Goal: Task Accomplishment & Management: Use online tool/utility

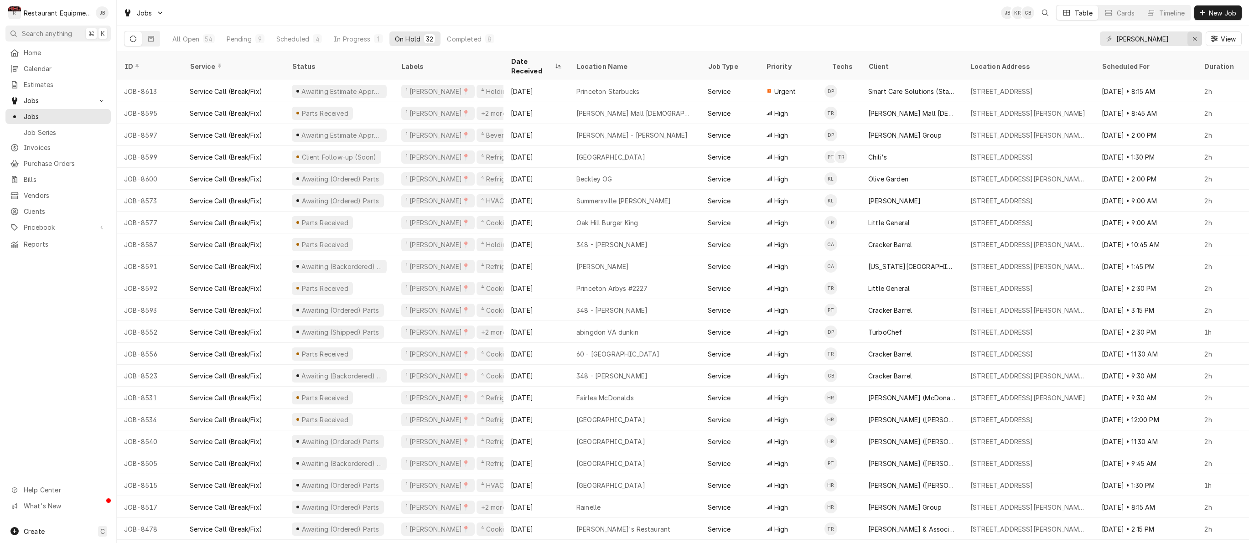
type input "[PERSON_NAME]"
click at [1191, 37] on div "Erase input" at bounding box center [1194, 38] width 9 height 9
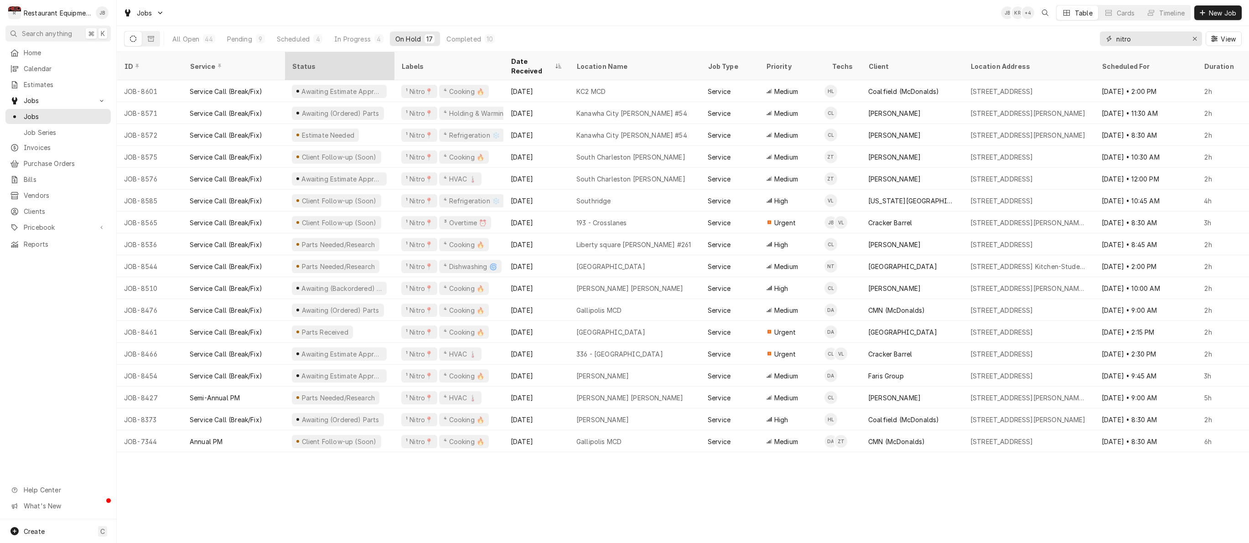
type input "nitro"
click at [306, 62] on div "Status" at bounding box center [338, 67] width 93 height 10
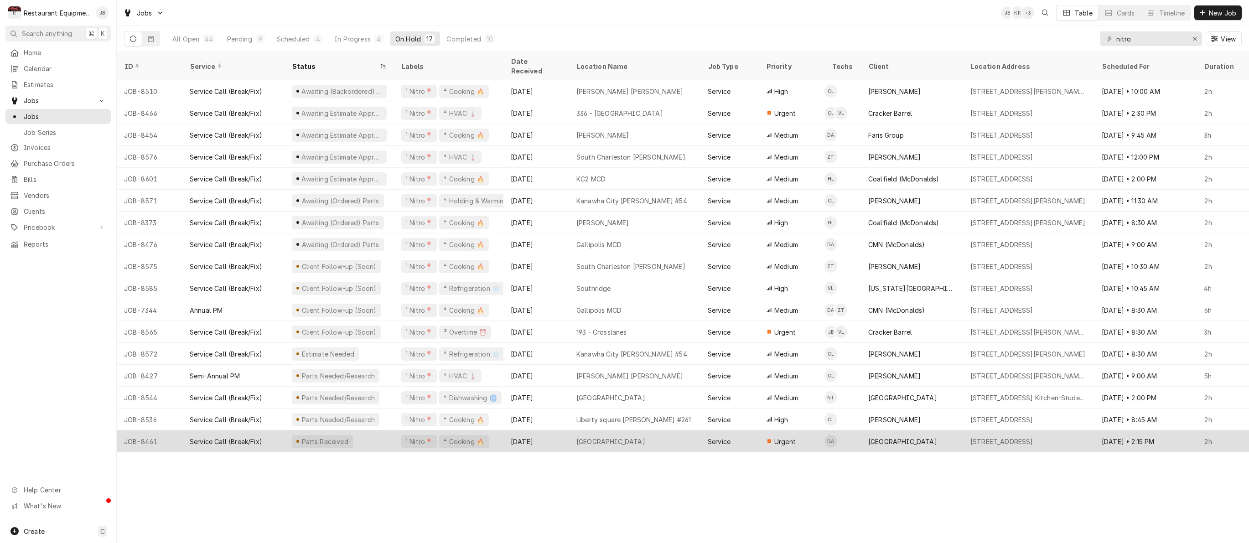
click at [373, 433] on div "Parts Received" at bounding box center [339, 441] width 109 height 22
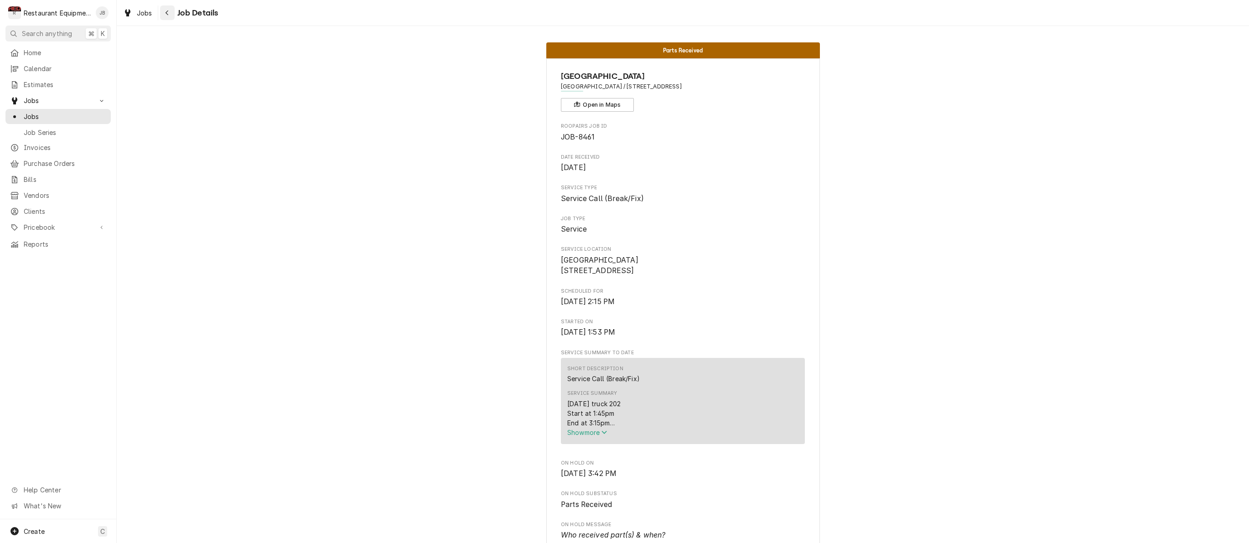
click at [166, 11] on icon "Navigate back" at bounding box center [167, 13] width 4 height 6
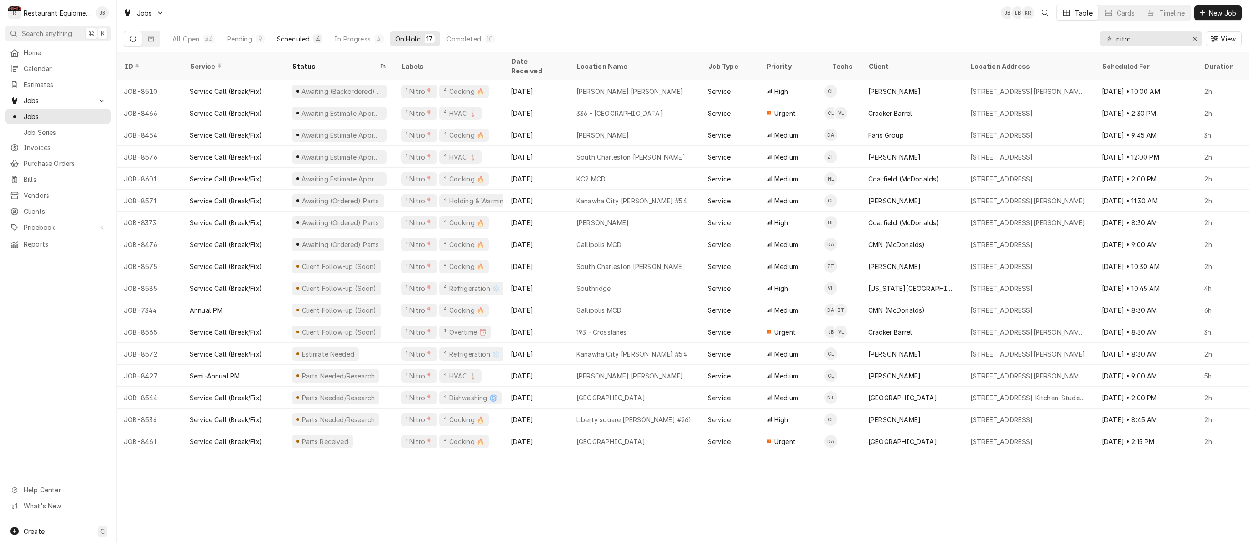
click at [281, 37] on div "Scheduled" at bounding box center [293, 39] width 33 height 10
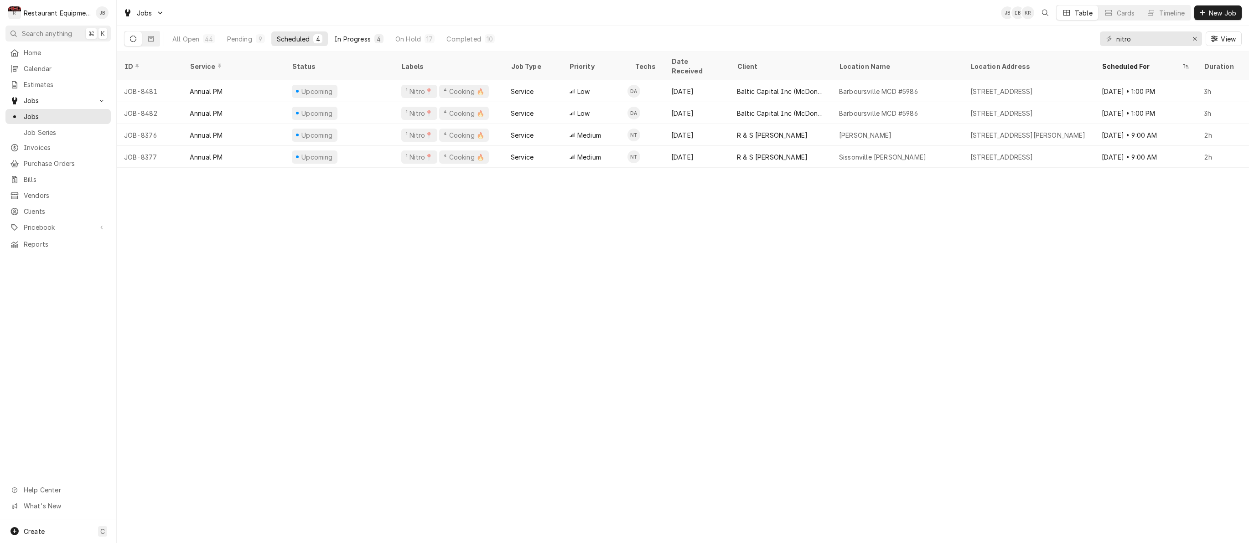
drag, startPoint x: 345, startPoint y: 39, endPoint x: 345, endPoint y: 34, distance: 5.0
click at [345, 34] on button "In Progress 4" at bounding box center [359, 38] width 60 height 15
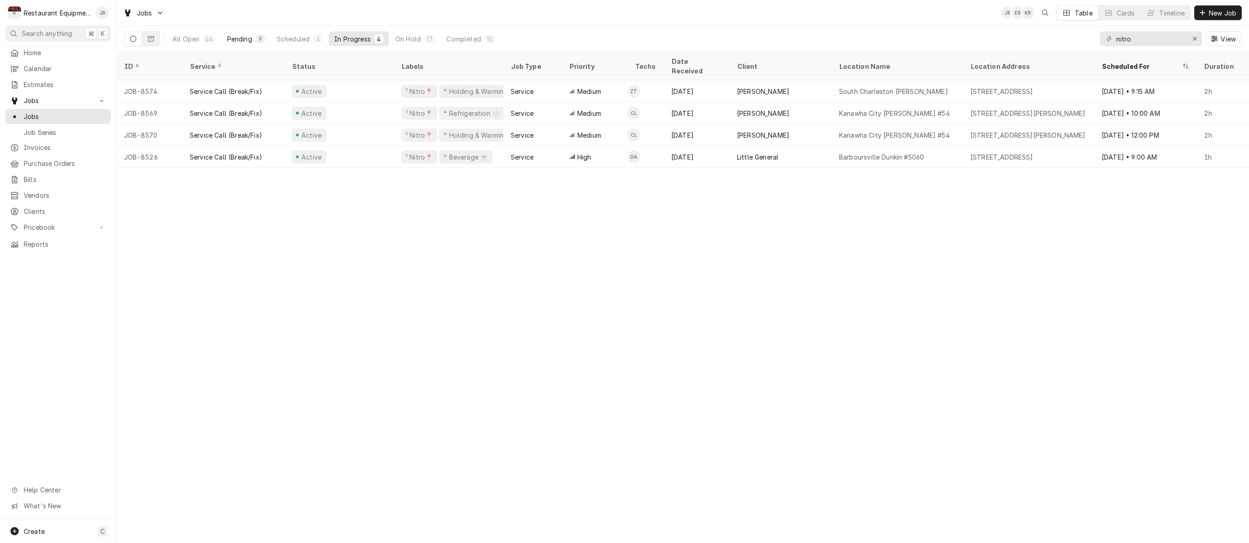
click at [249, 32] on button "Pending 9" at bounding box center [246, 38] width 49 height 15
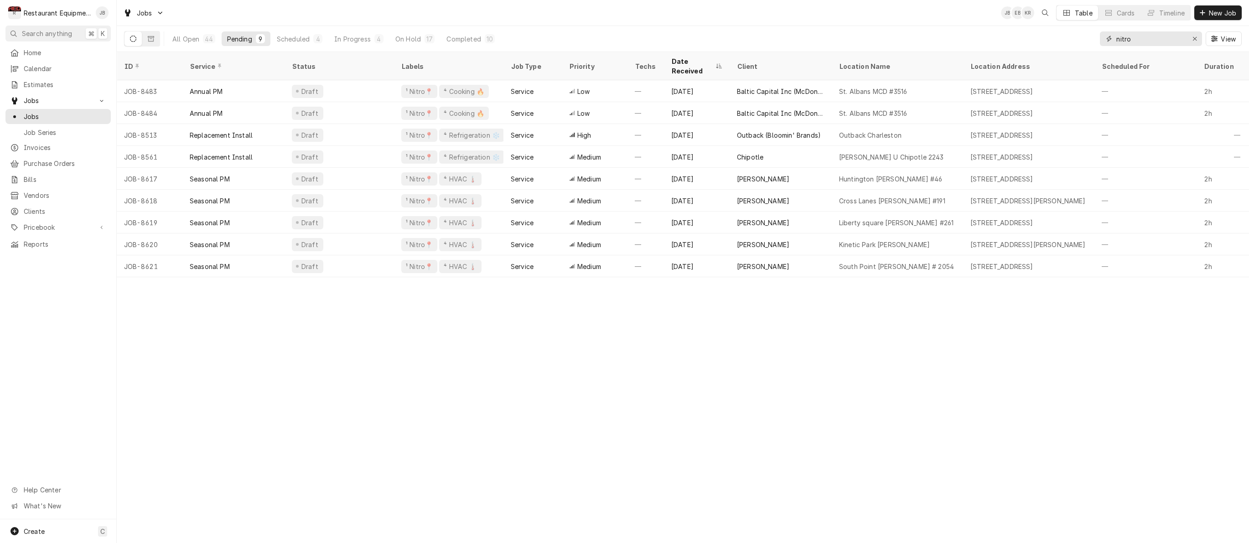
click at [1177, 37] on input "nitro" at bounding box center [1150, 38] width 68 height 15
type input "n"
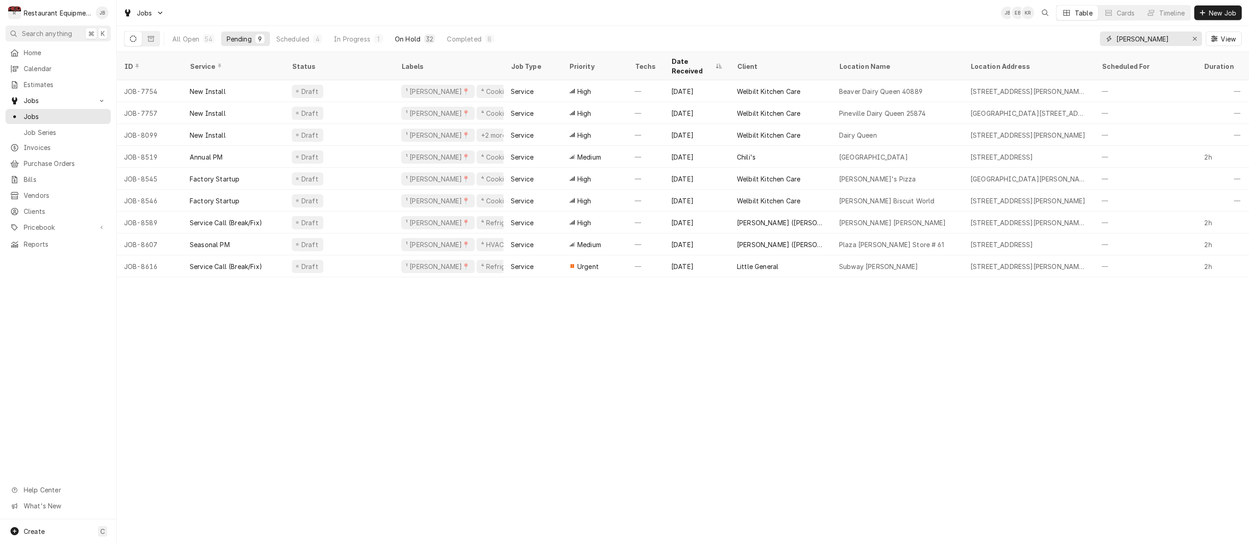
type input "[PERSON_NAME]"
click at [404, 36] on div "On Hold" at bounding box center [408, 39] width 26 height 10
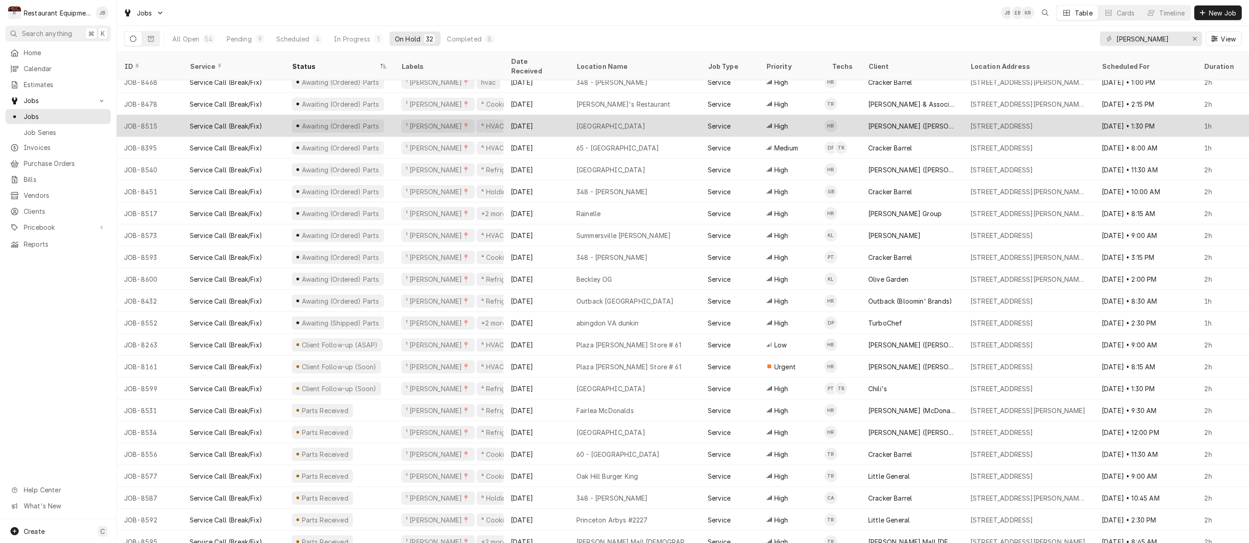
scroll to position [227, 0]
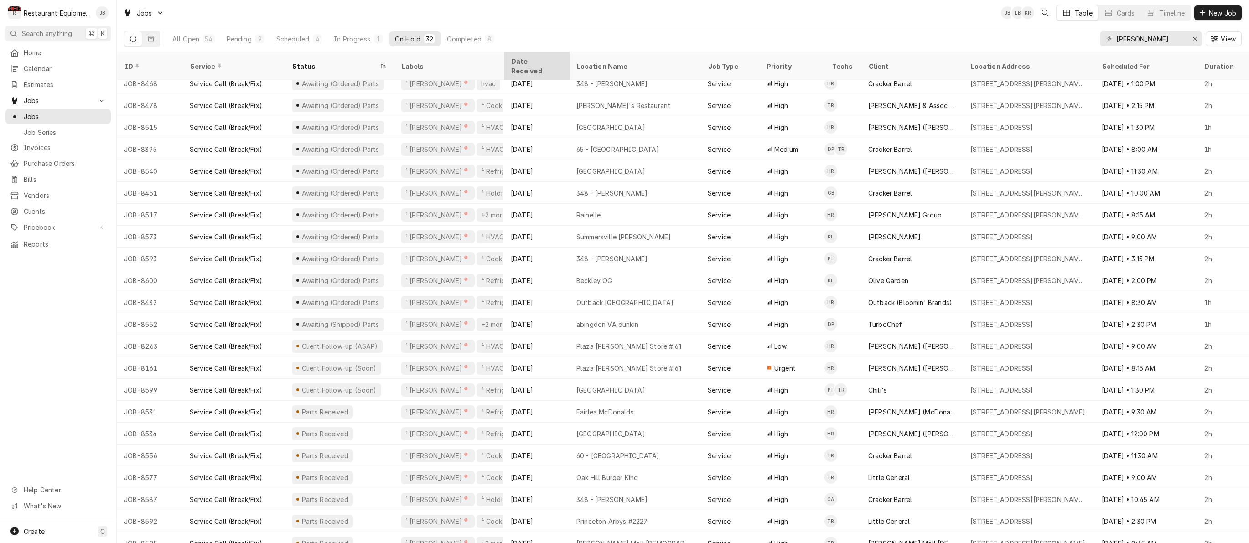
click at [539, 59] on div "Date Received" at bounding box center [535, 66] width 49 height 19
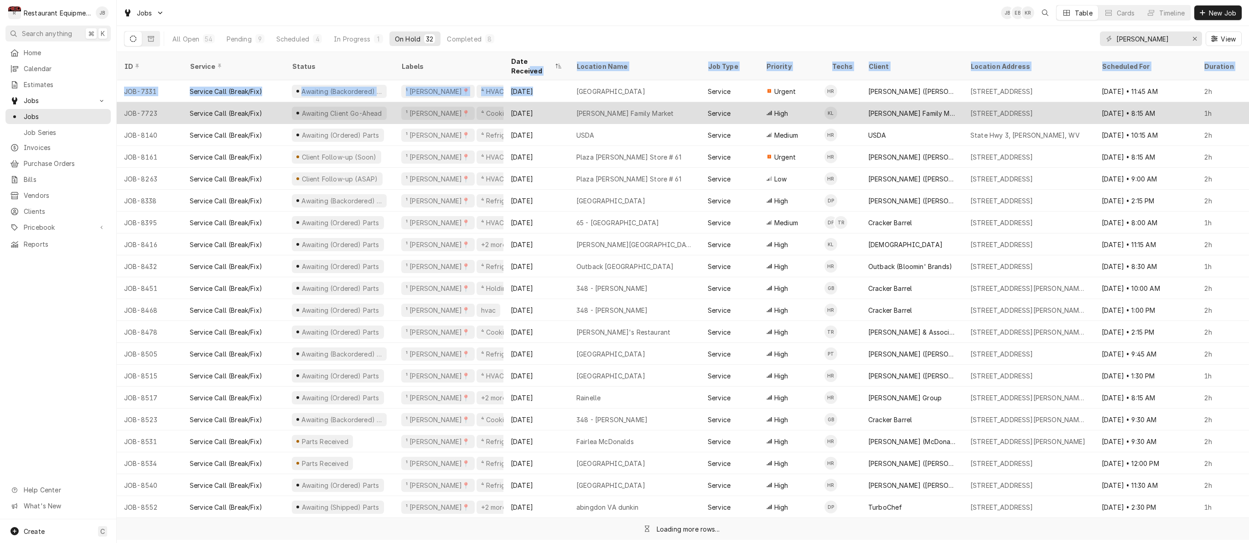
drag, startPoint x: 539, startPoint y: 59, endPoint x: 545, endPoint y: 92, distance: 33.4
click at [545, 92] on table "ID Service Status Labels Date Received Location Name Job Type Priority Techs Cl…" at bounding box center [683, 296] width 1132 height 488
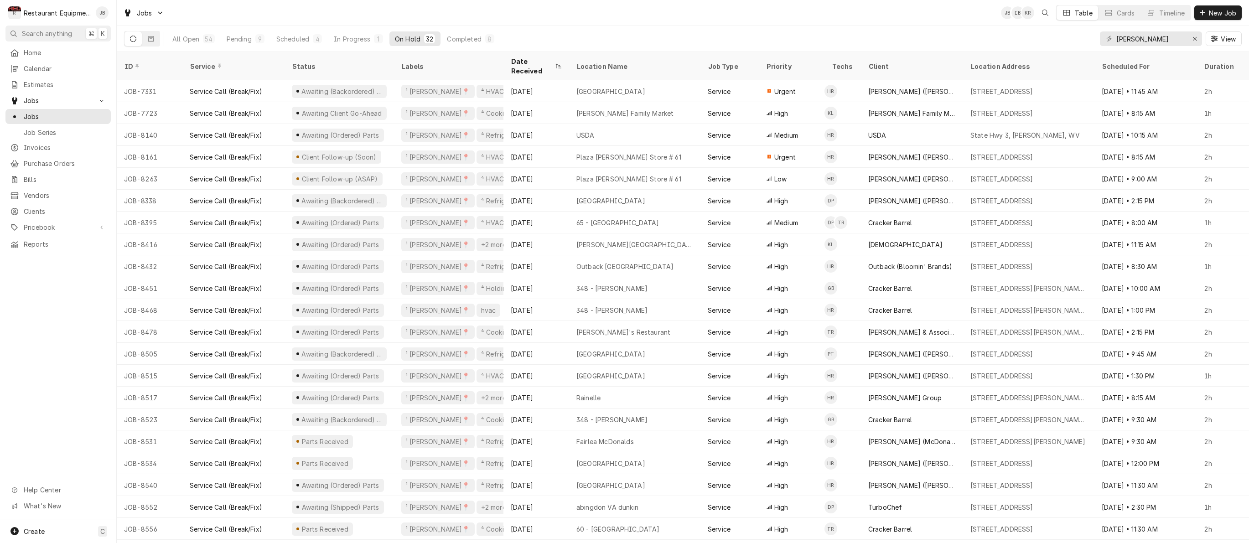
click at [545, 34] on div "All Open 54 Pending 9 Scheduled 4 In Progress 1 On Hold 32 Completed 8 beckley …" at bounding box center [683, 39] width 1118 height 26
click at [530, 59] on div "Date Received" at bounding box center [532, 66] width 42 height 19
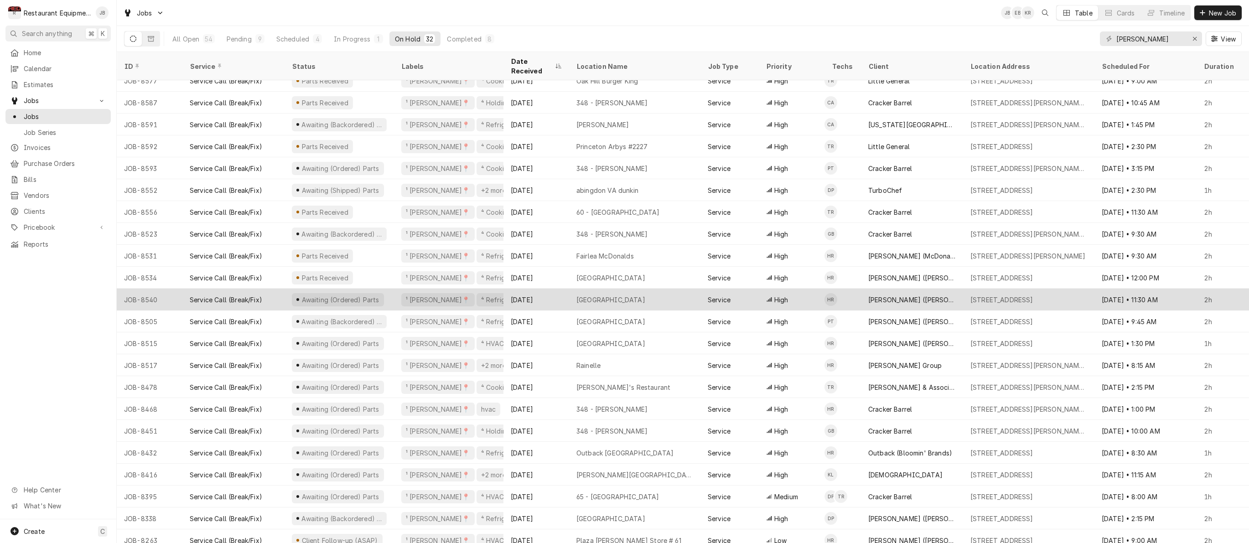
scroll to position [141, 0]
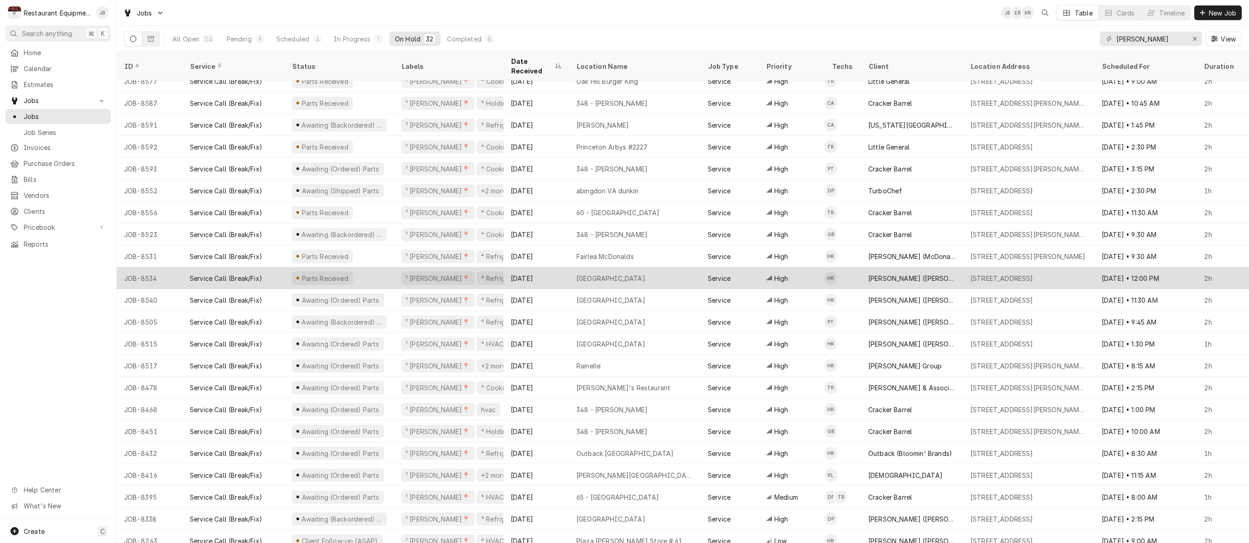
click at [572, 267] on div "[GEOGRAPHIC_DATA]" at bounding box center [634, 278] width 131 height 22
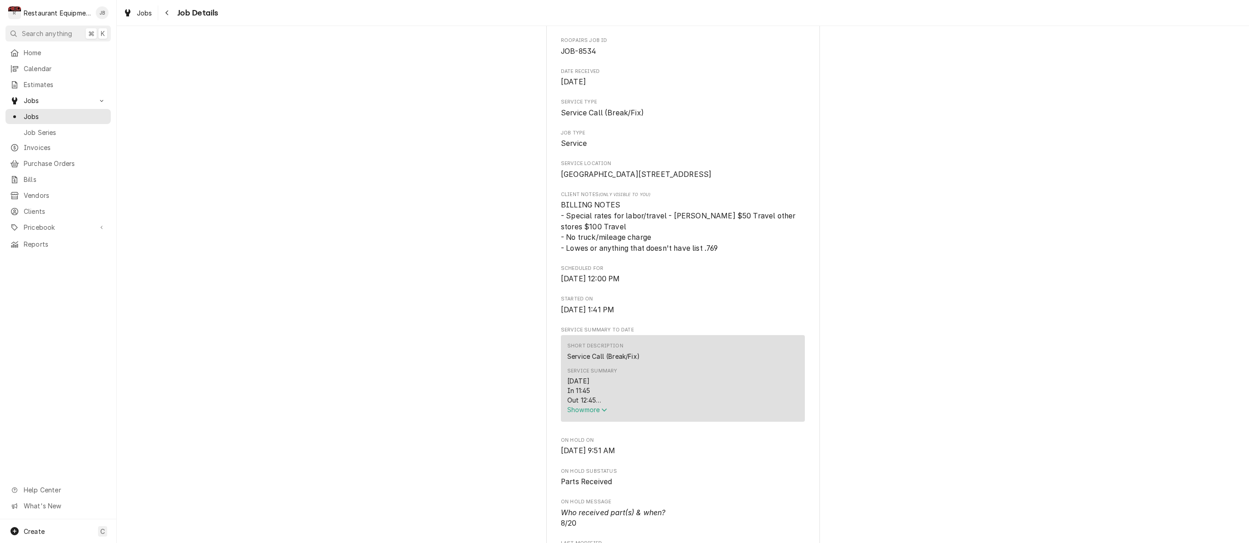
scroll to position [97, 0]
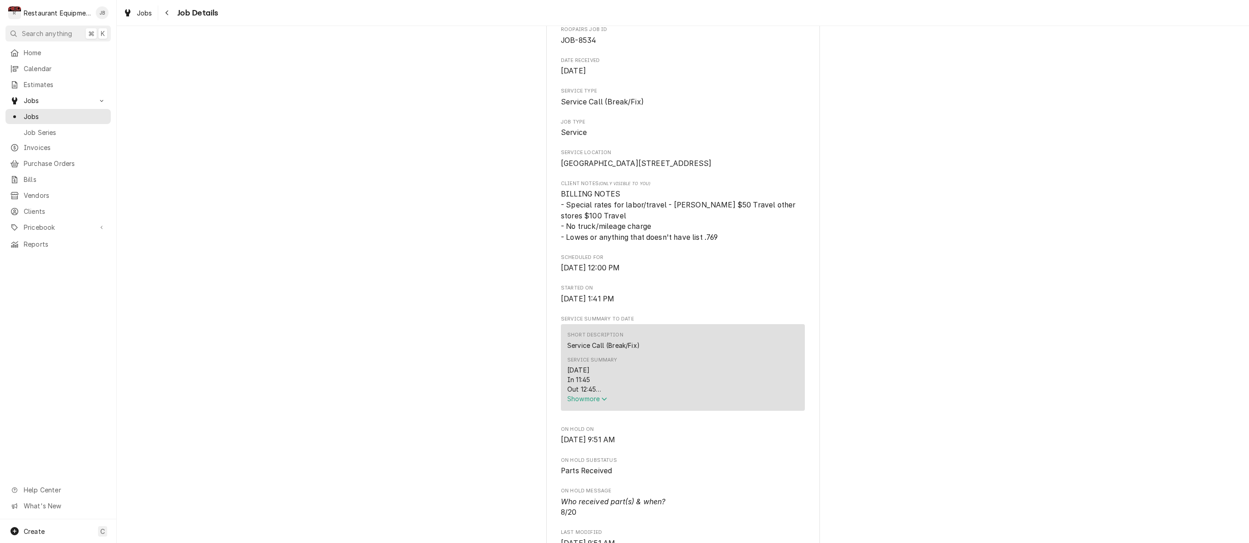
click at [581, 403] on span "Show more" at bounding box center [587, 399] width 40 height 8
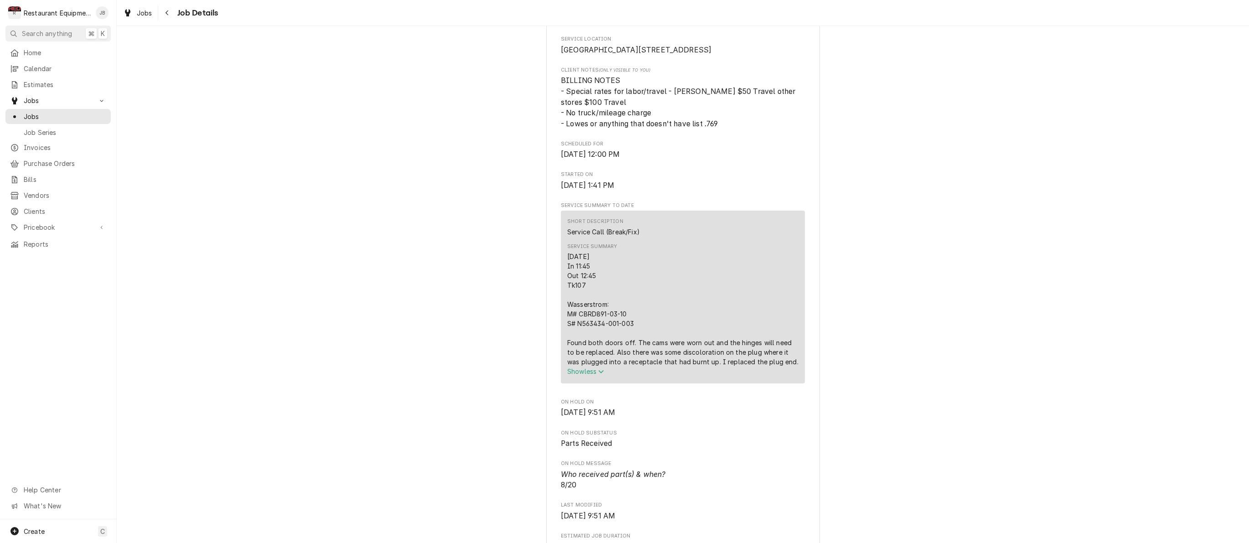
scroll to position [209, 0]
click at [167, 11] on icon "Navigate back" at bounding box center [167, 12] width 3 height 5
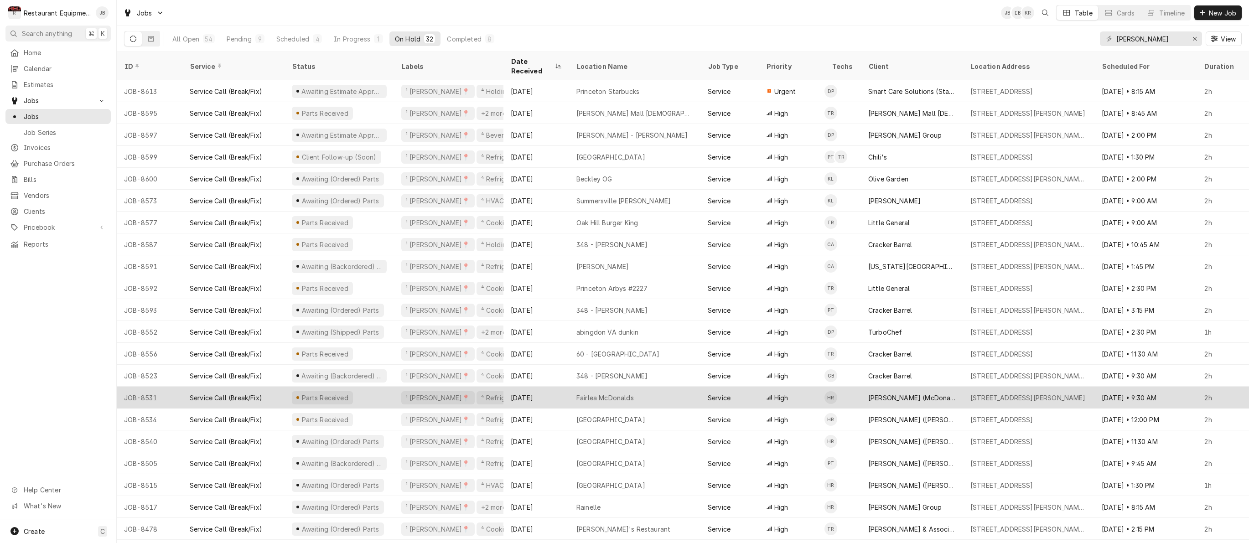
click at [289, 388] on div "Parts Received" at bounding box center [339, 398] width 109 height 22
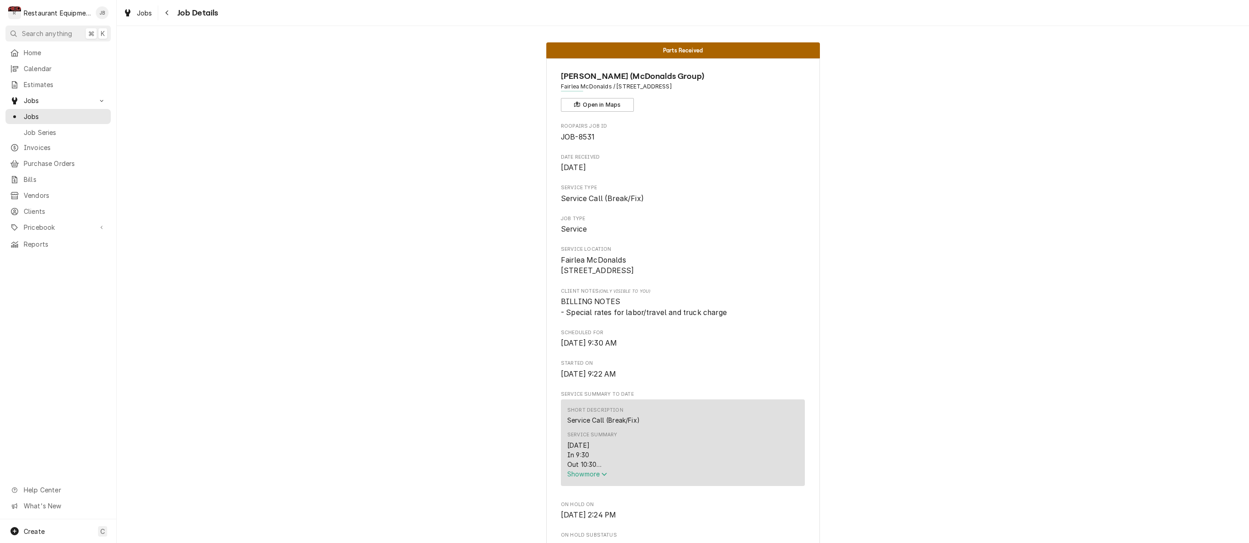
click at [588, 476] on span "Show more" at bounding box center [587, 474] width 40 height 8
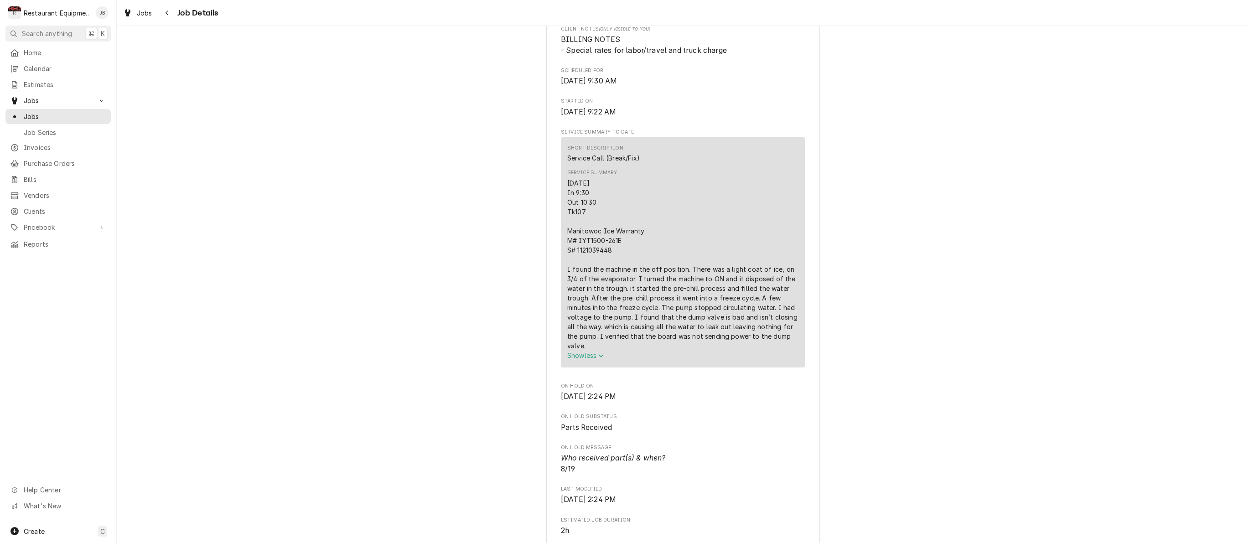
scroll to position [263, 0]
click at [161, 14] on button "Navigate back" at bounding box center [167, 12] width 15 height 15
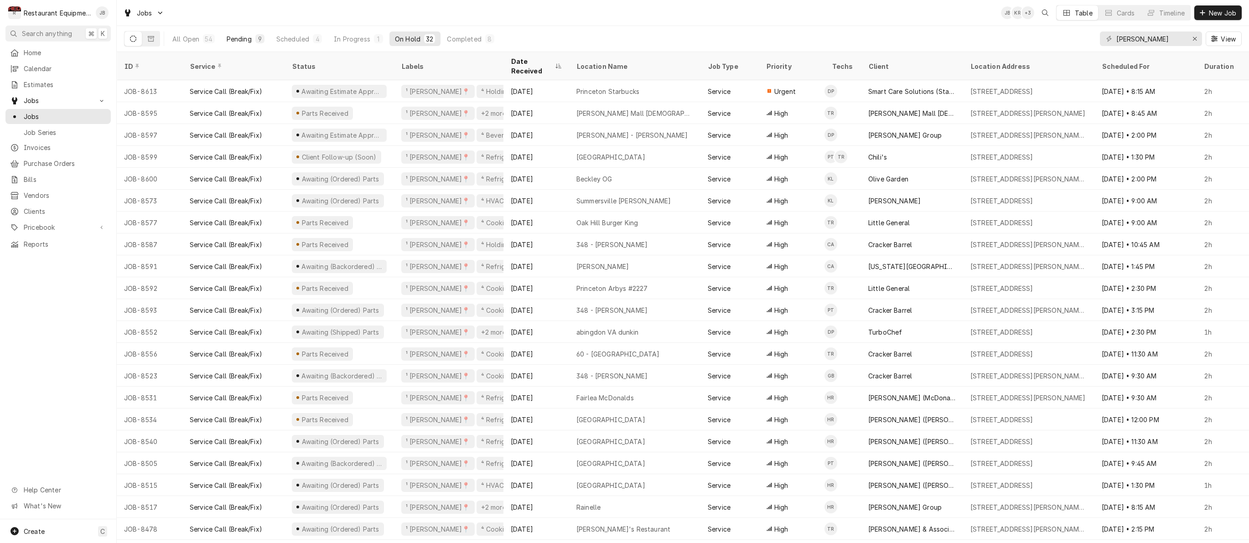
click at [261, 36] on div "9" at bounding box center [259, 39] width 5 height 10
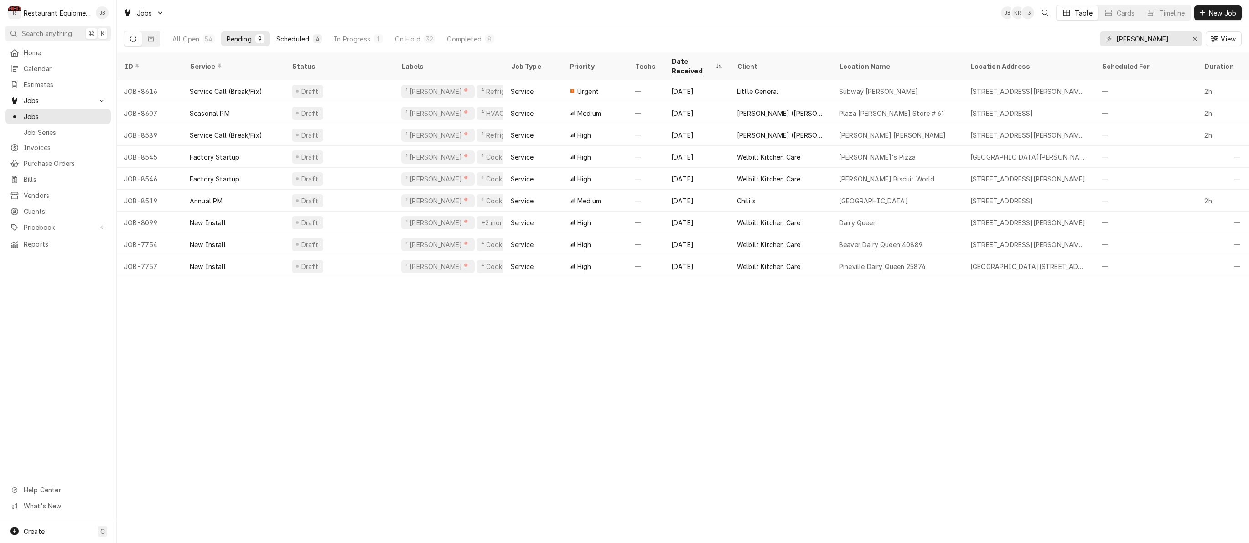
click at [309, 41] on button "Scheduled 4" at bounding box center [299, 38] width 57 height 15
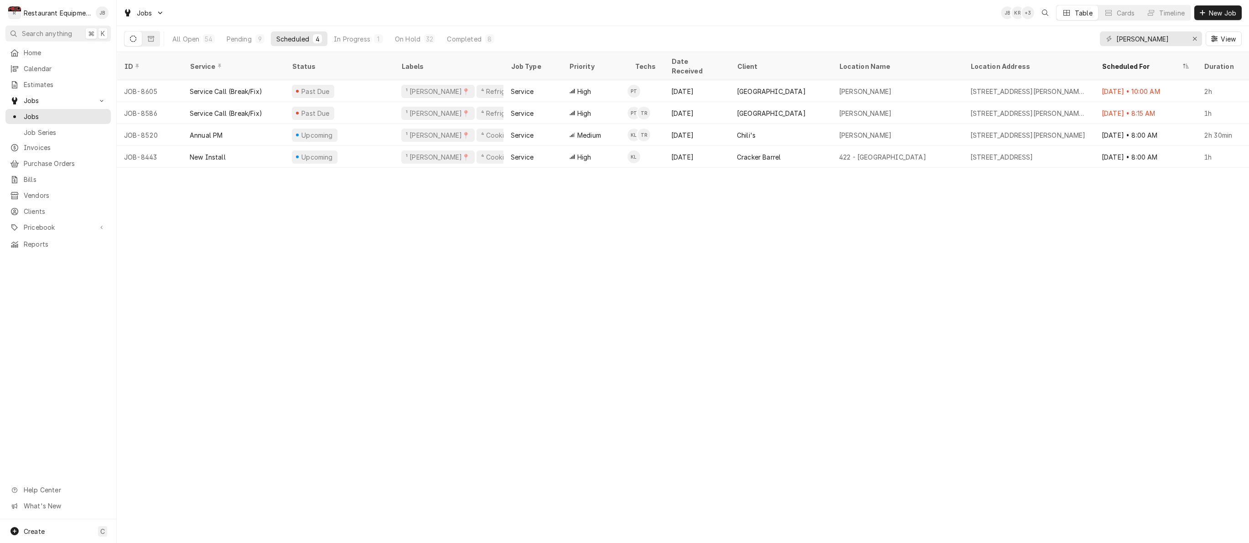
click at [432, 46] on div "All Open 54 Pending 9 Scheduled 4 In Progress 1 On Hold 32 Completed 8" at bounding box center [333, 39] width 333 height 26
click at [429, 41] on div "32" at bounding box center [429, 39] width 7 height 10
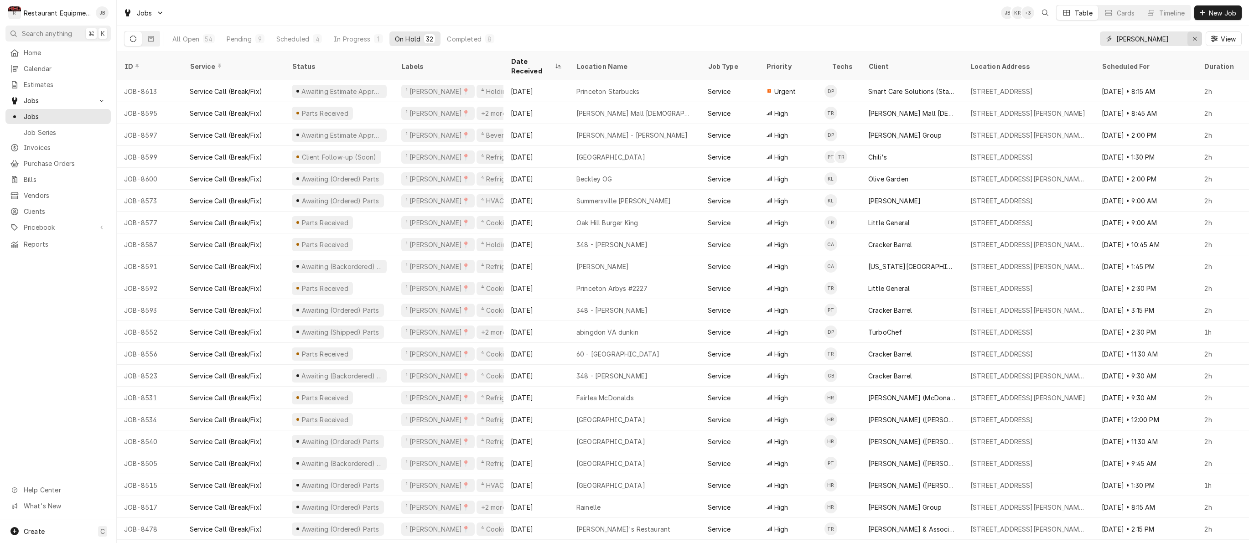
click at [1190, 37] on div "Erase input" at bounding box center [1194, 38] width 9 height 9
click at [1182, 38] on input "Dynamic Content Wrapper" at bounding box center [1159, 38] width 86 height 15
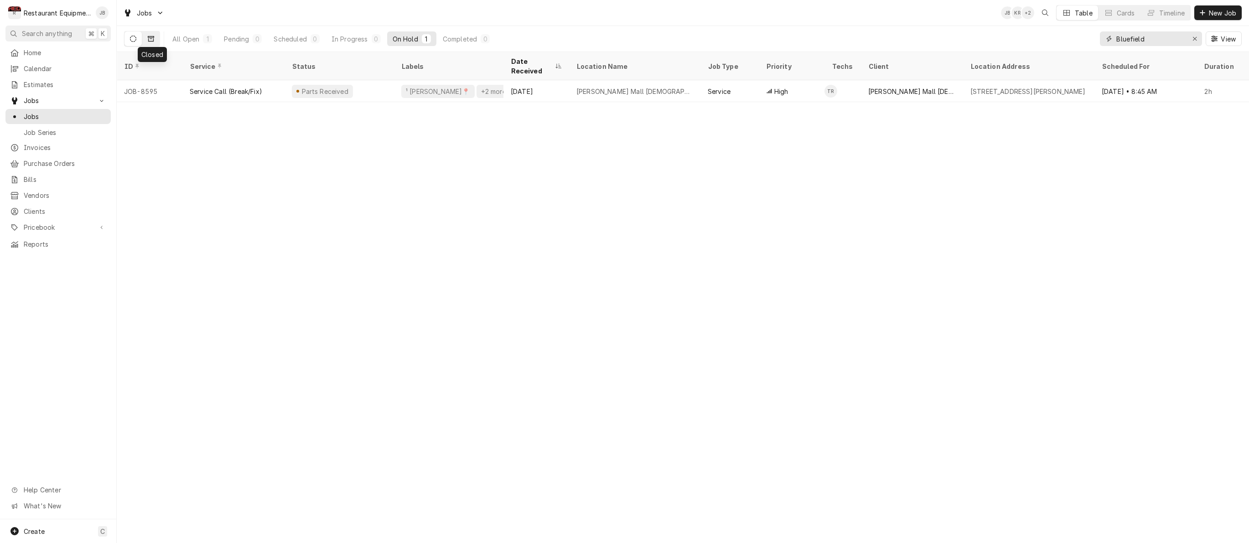
type input "Bluefield"
click at [153, 35] on button "Dynamic Content Wrapper" at bounding box center [150, 38] width 17 height 15
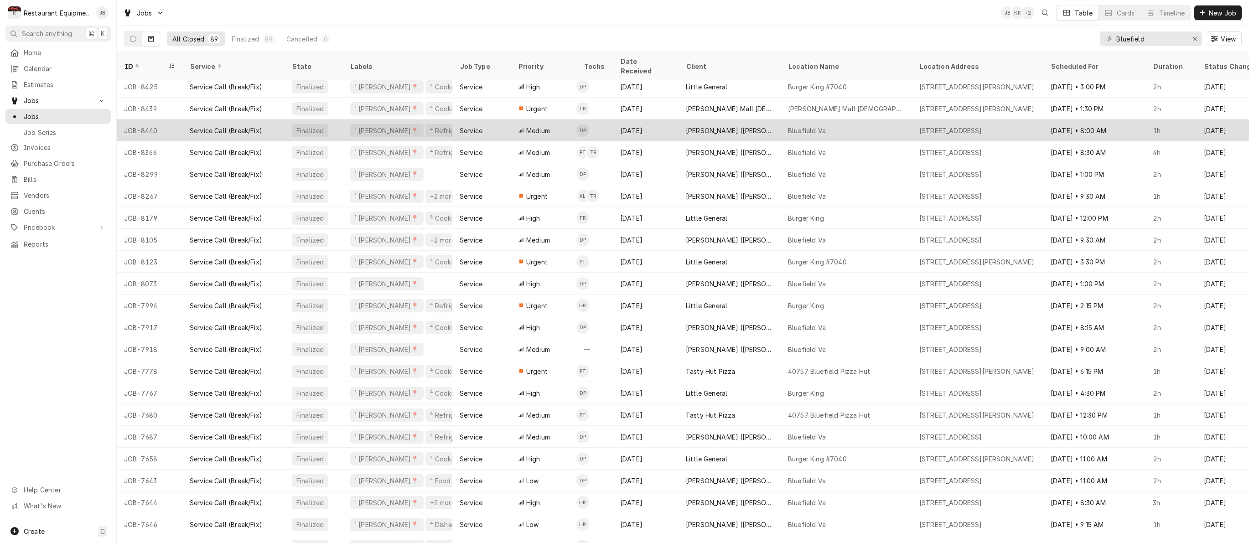
scroll to position [5, 1]
click at [385, 126] on div "¹ [PERSON_NAME]📍" at bounding box center [385, 131] width 66 height 10
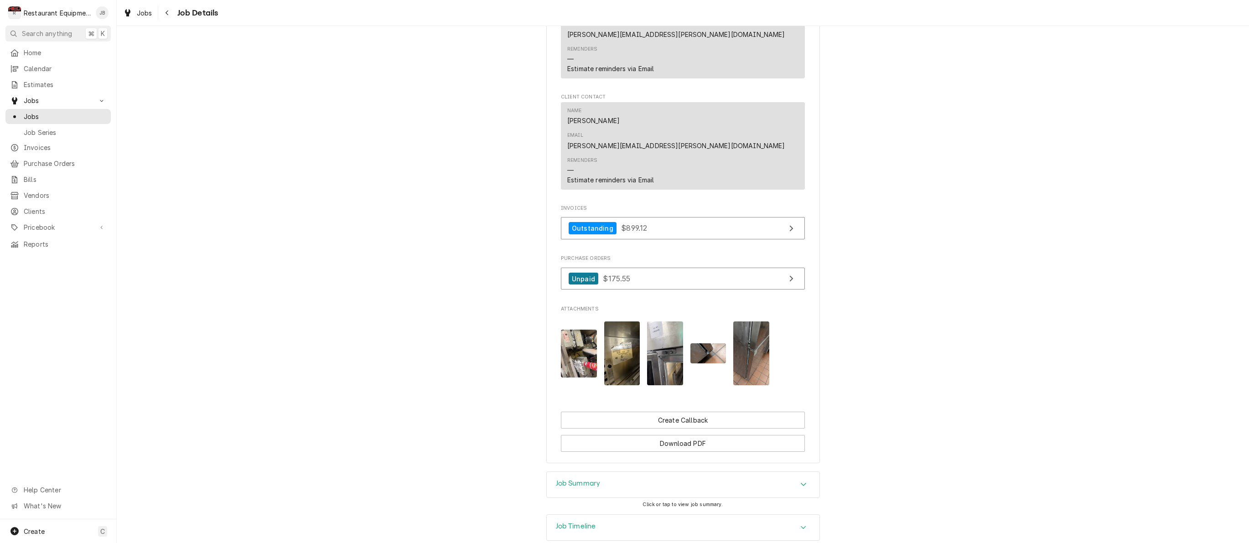
scroll to position [806, 0]
click at [715, 344] on img "Attachments" at bounding box center [708, 354] width 36 height 20
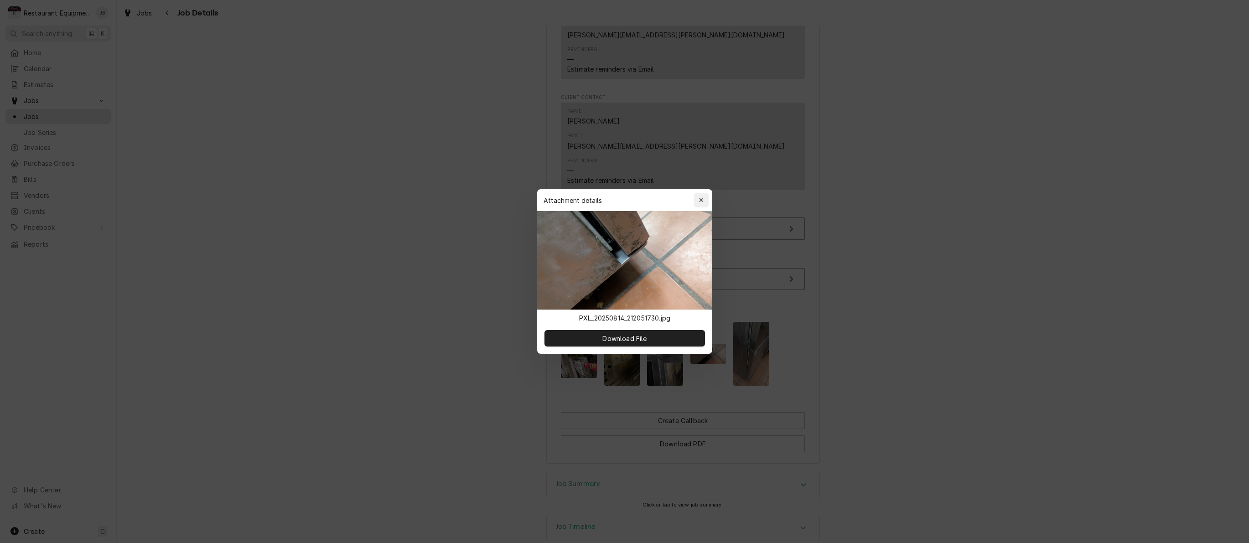
click at [704, 201] on div "button" at bounding box center [701, 200] width 9 height 9
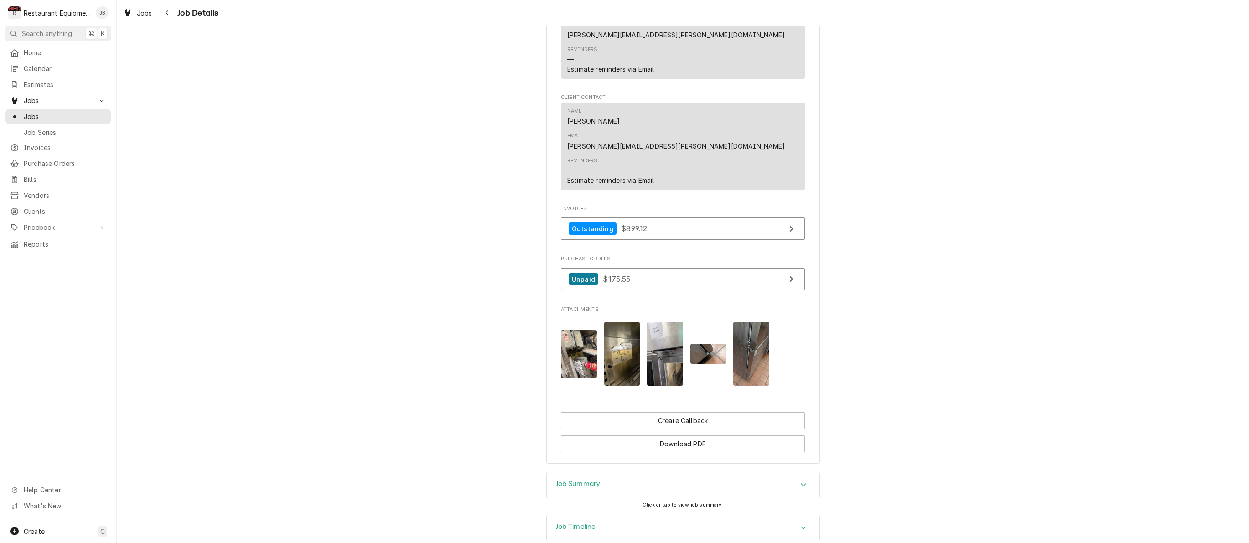
click at [589, 330] on img "Attachments" at bounding box center [579, 354] width 36 height 48
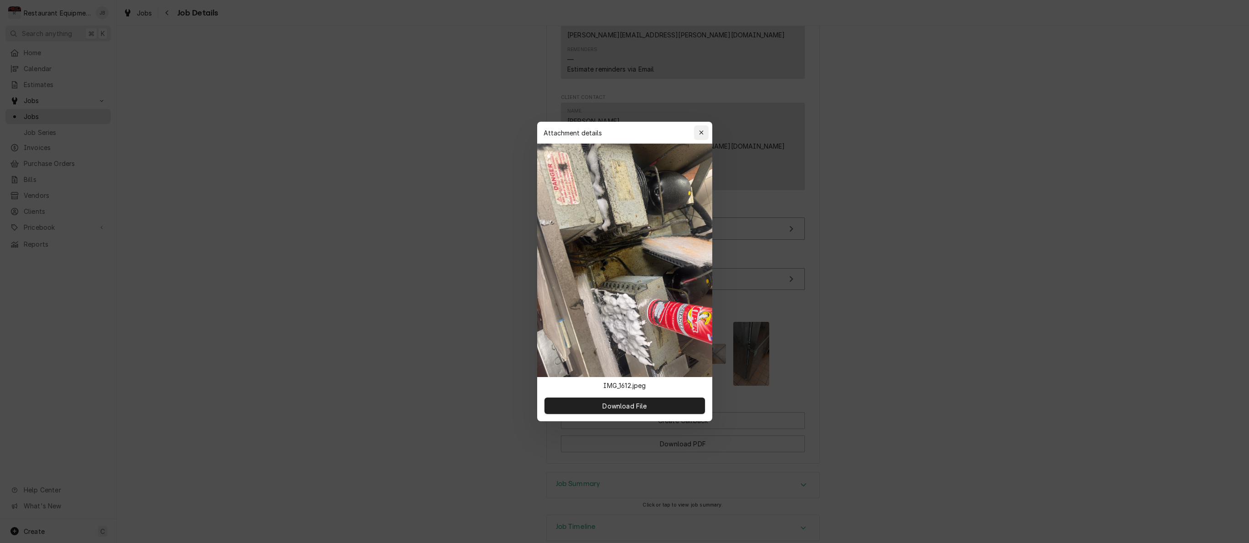
click at [705, 137] on div "button" at bounding box center [701, 132] width 9 height 9
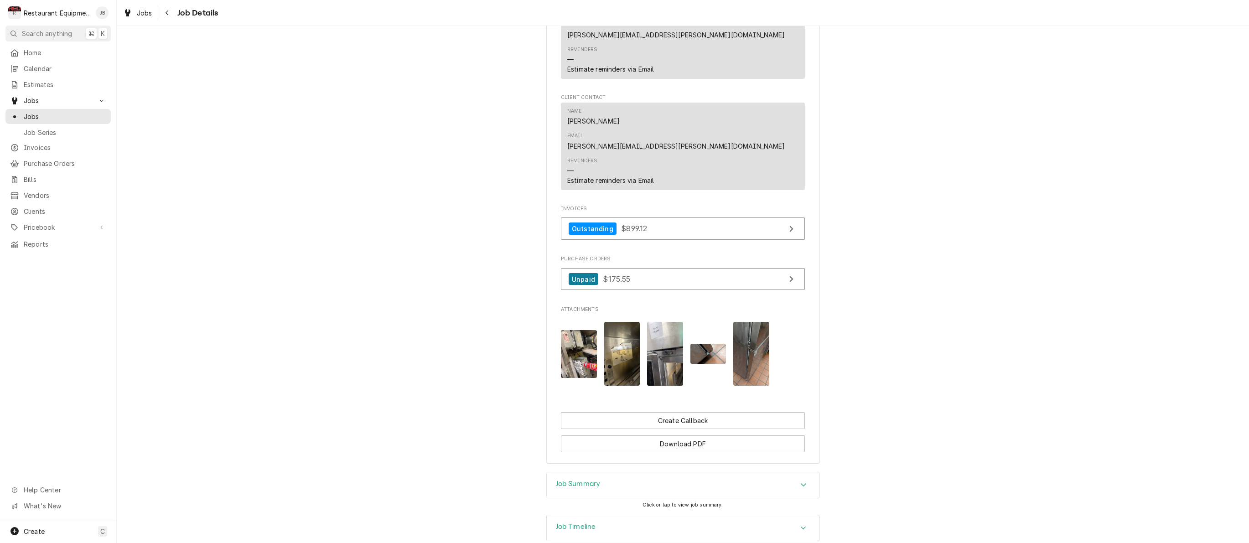
click at [637, 322] on img "Attachments" at bounding box center [622, 354] width 36 height 64
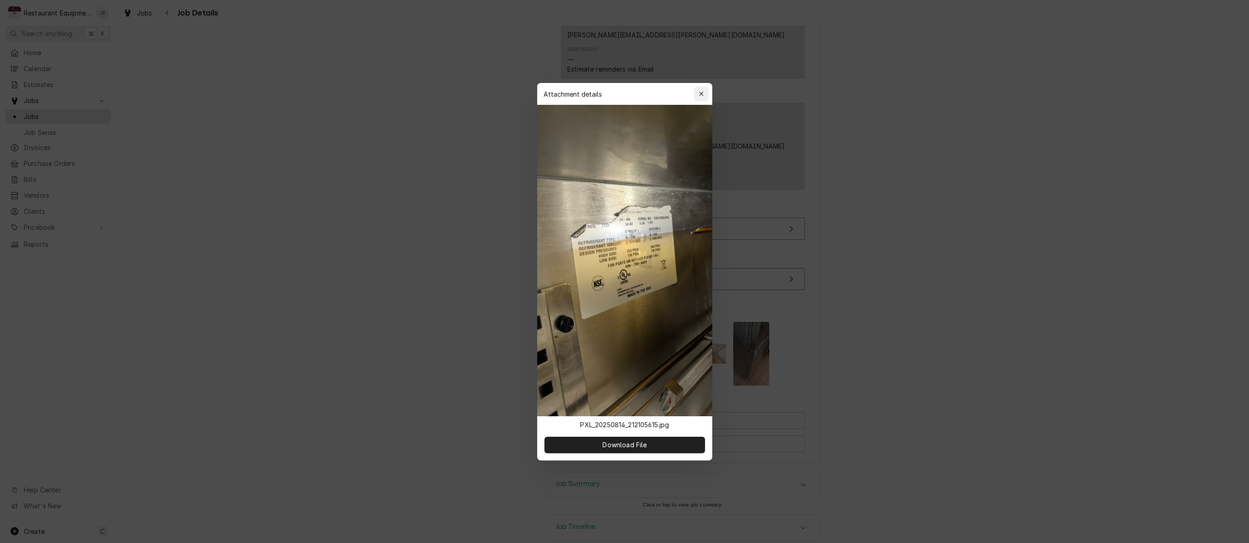
click at [701, 98] on button "button" at bounding box center [701, 94] width 15 height 15
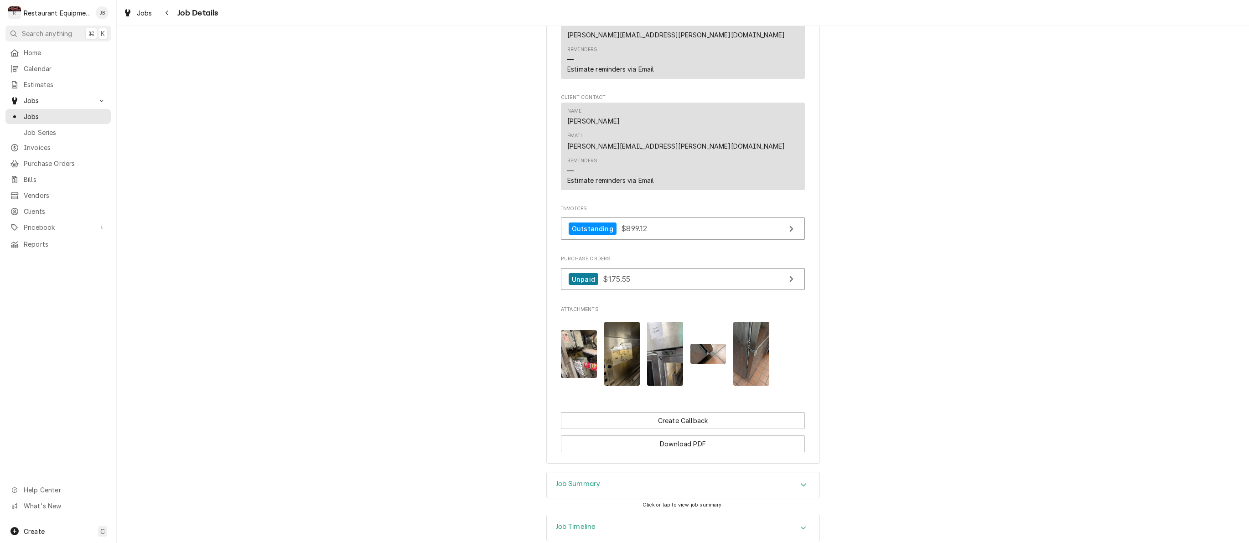
click at [797, 480] on div "Accordion Header" at bounding box center [804, 485] width 14 height 11
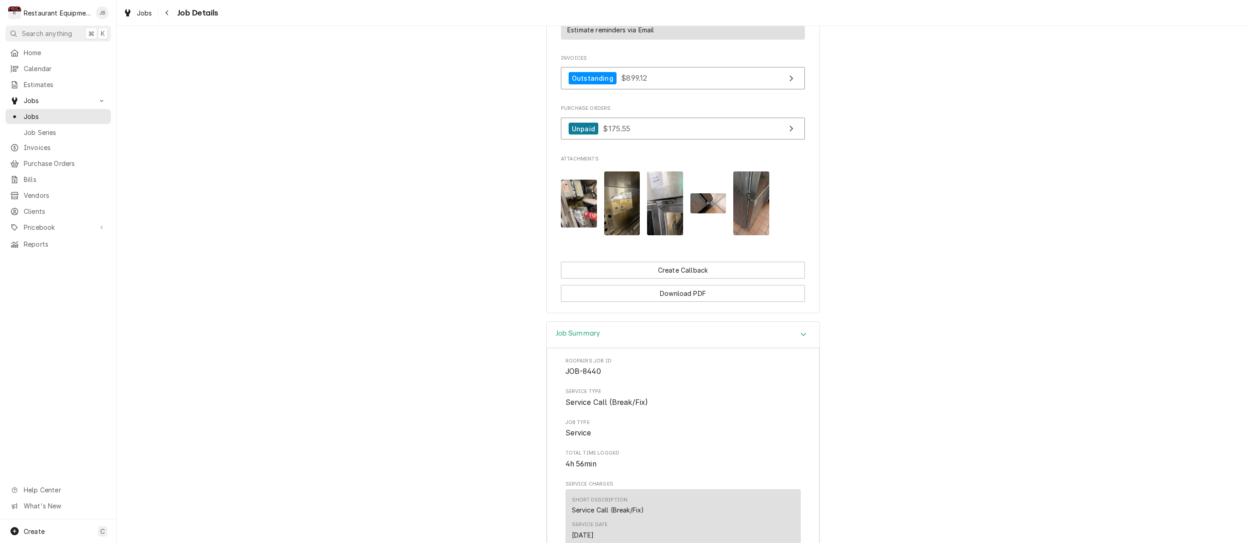
scroll to position [954, 0]
click at [761, 173] on img "Attachments" at bounding box center [751, 205] width 36 height 64
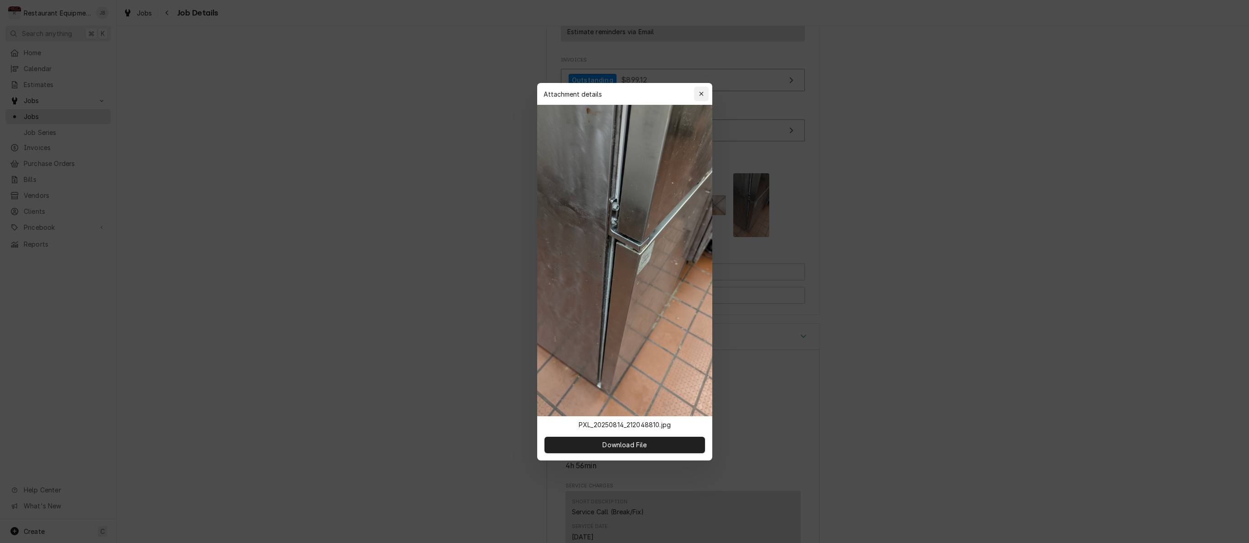
click at [705, 98] on button "button" at bounding box center [701, 94] width 15 height 15
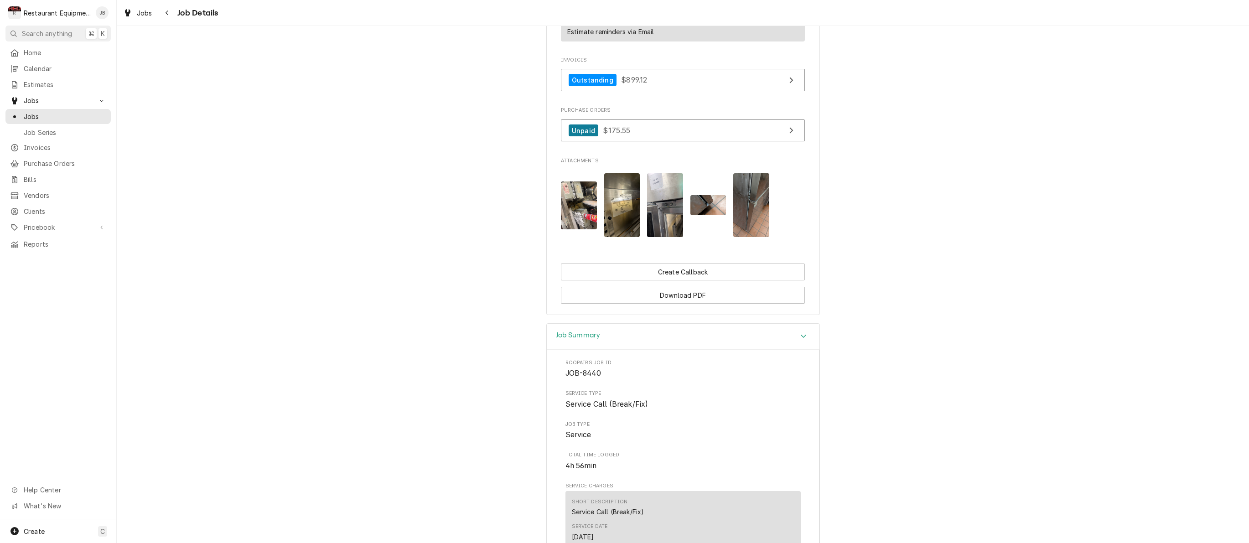
click at [666, 173] on img "Attachments" at bounding box center [665, 205] width 36 height 64
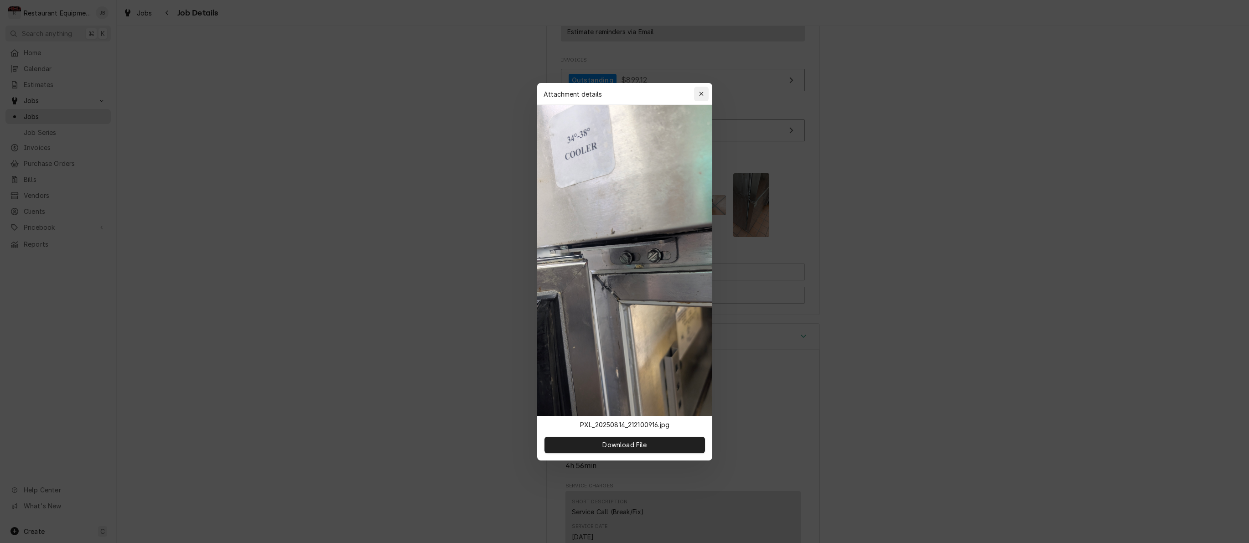
click at [702, 89] on div "button" at bounding box center [701, 93] width 9 height 9
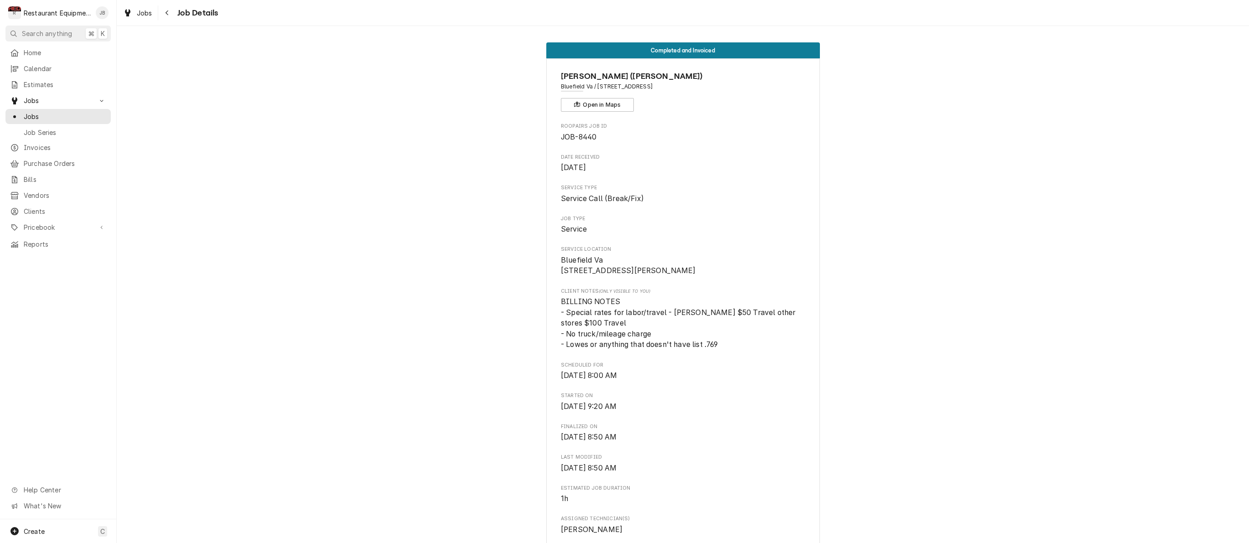
scroll to position [0, 0]
click at [284, 35] on div "Completed and Invoiced Bob Evans (Beckley) Bluefield Va / 510 Commerce Dr, Blue…" at bounding box center [683, 284] width 1132 height 517
click at [171, 15] on div "Navigate back" at bounding box center [167, 12] width 9 height 9
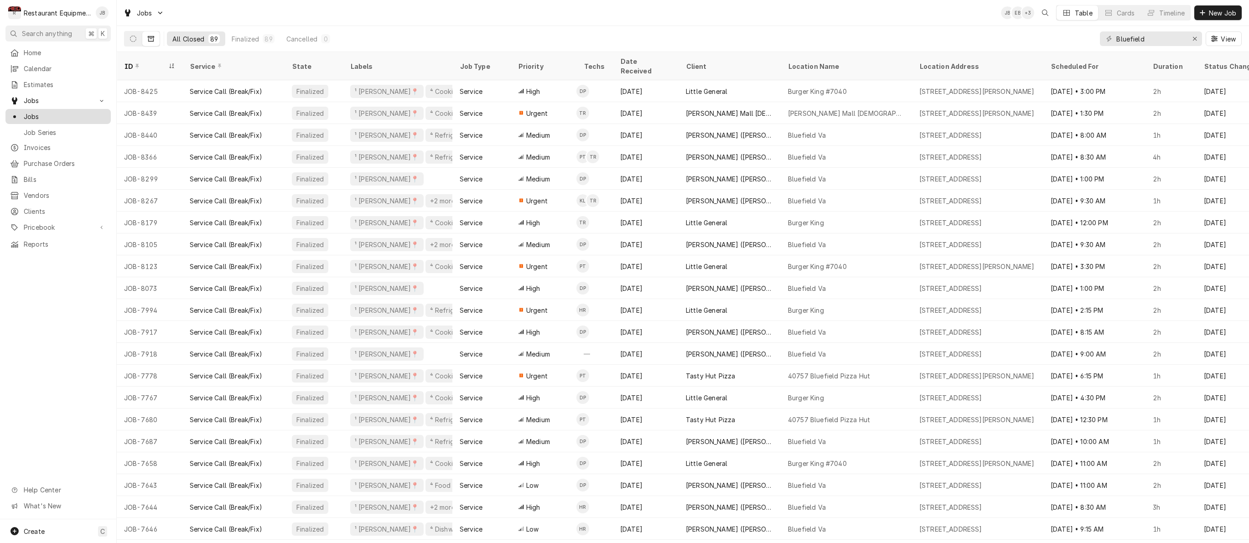
click at [43, 111] on div "Jobs" at bounding box center [58, 116] width 102 height 11
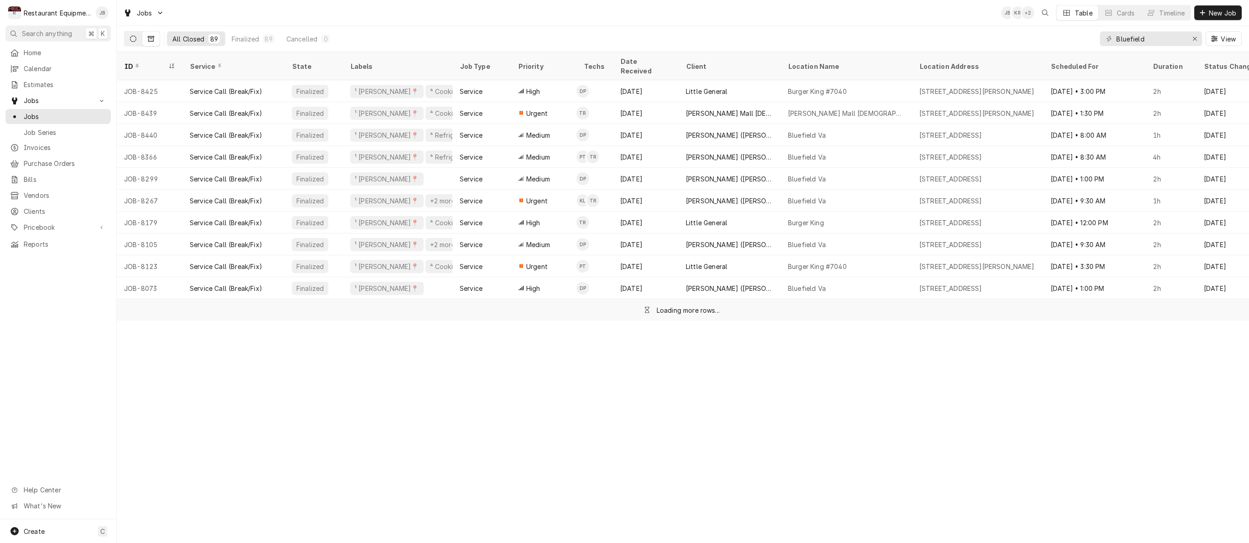
drag, startPoint x: 135, startPoint y: 38, endPoint x: 139, endPoint y: 35, distance: 5.2
click at [139, 35] on button "Dynamic Content Wrapper" at bounding box center [132, 38] width 17 height 15
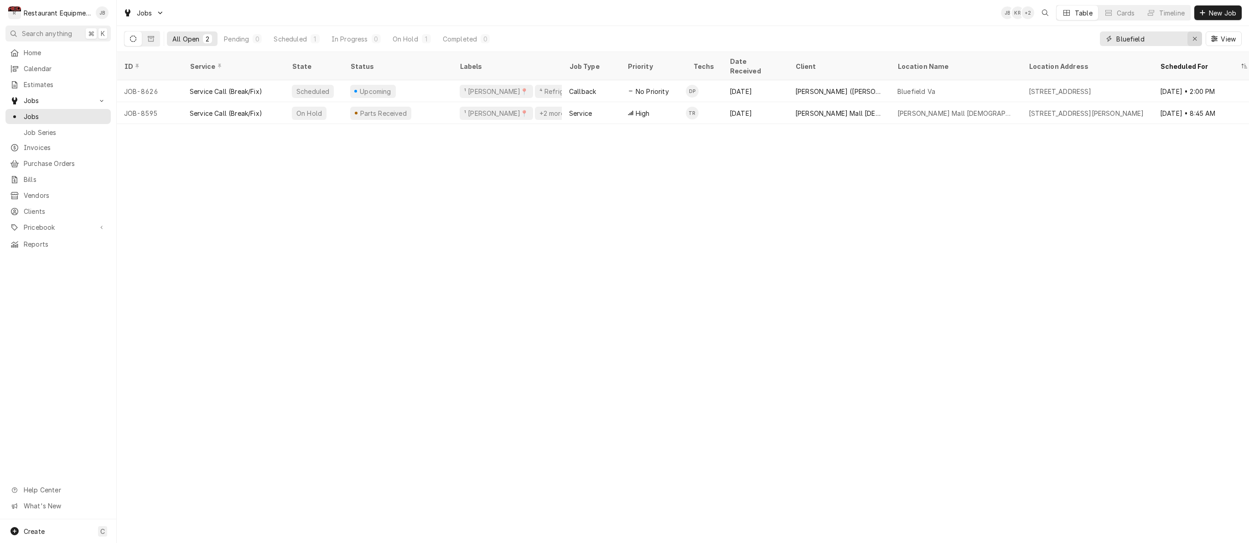
click at [1197, 38] on div "Erase input" at bounding box center [1194, 38] width 9 height 9
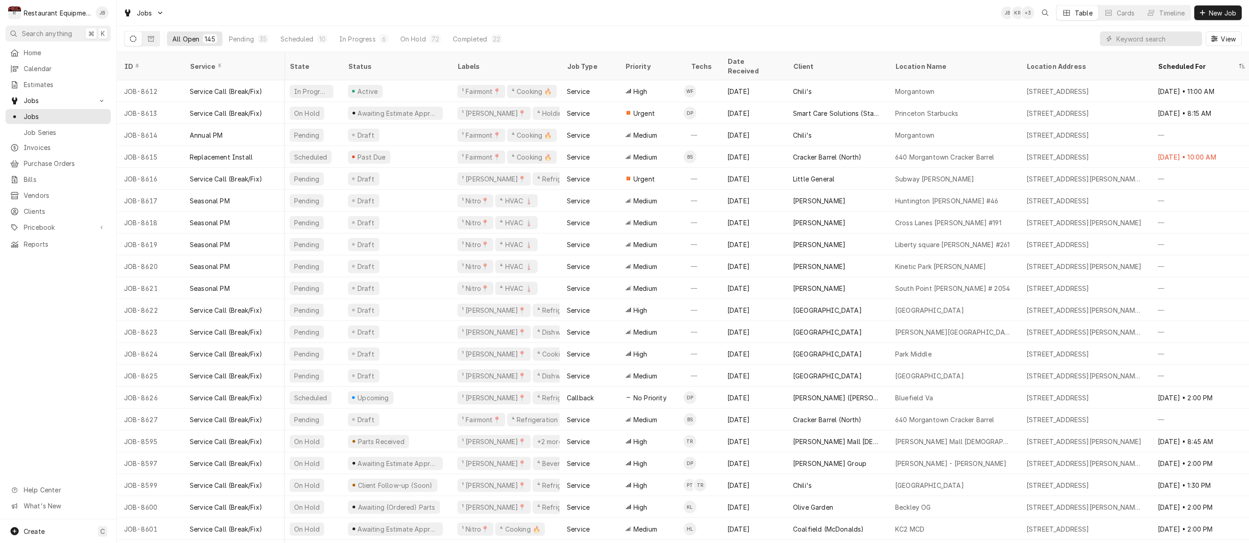
scroll to position [0, 2]
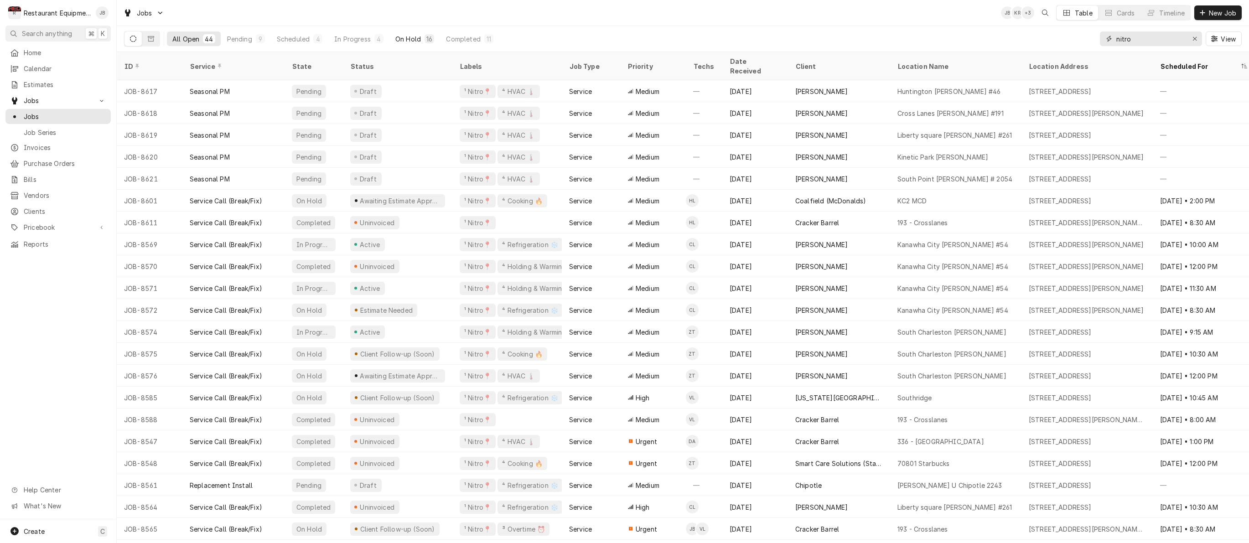
type input "nitro"
click at [412, 41] on button "On Hold 16" at bounding box center [415, 38] width 50 height 15
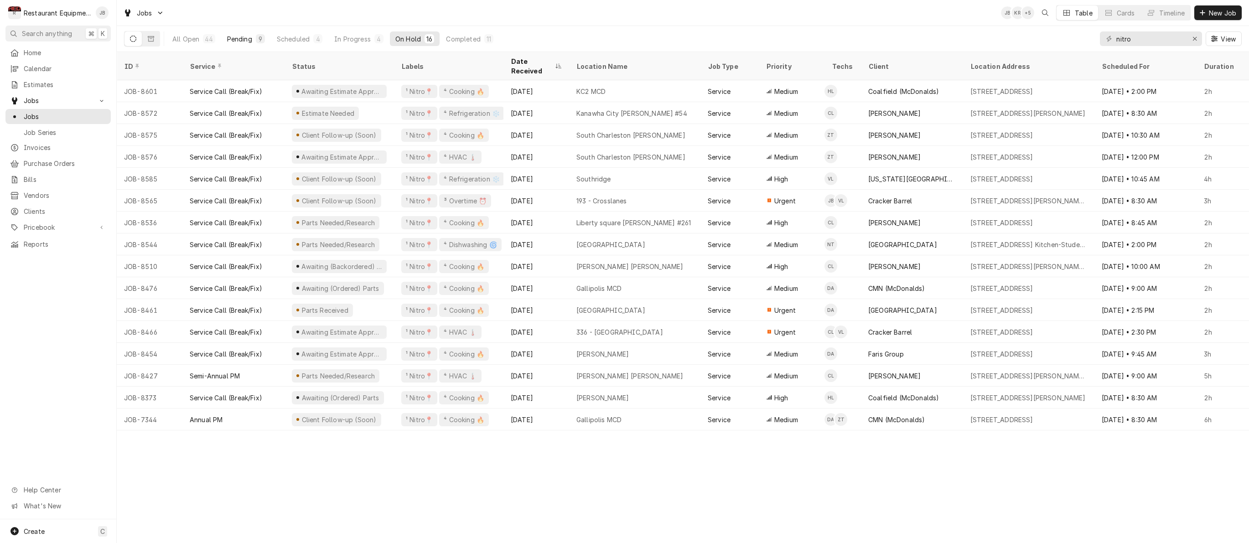
click at [246, 37] on div "Pending" at bounding box center [239, 39] width 25 height 10
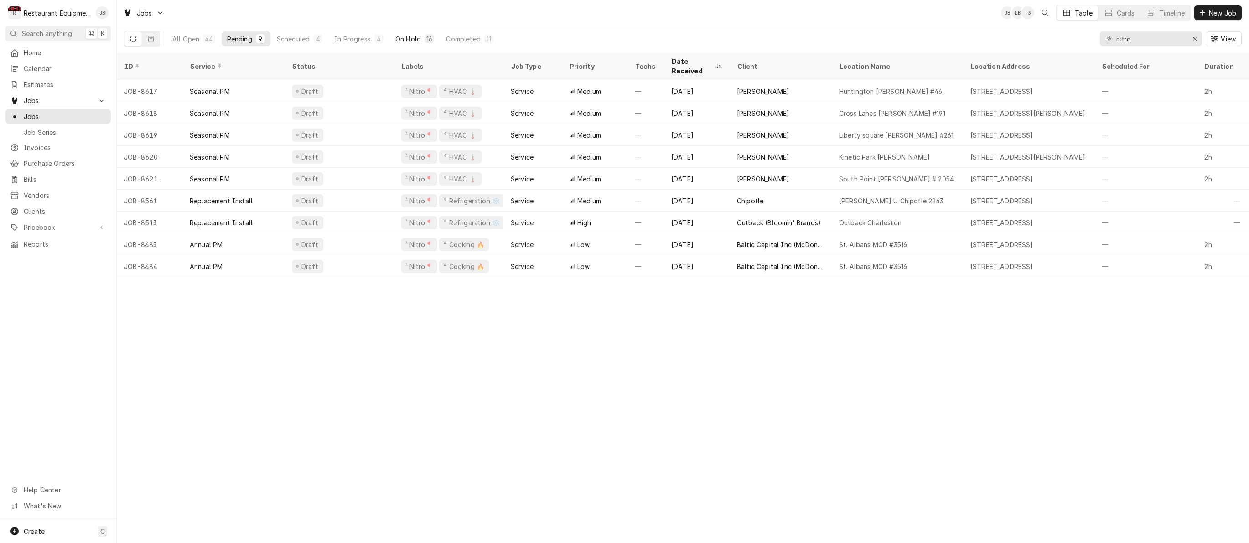
click at [417, 35] on div "On Hold" at bounding box center [408, 39] width 26 height 10
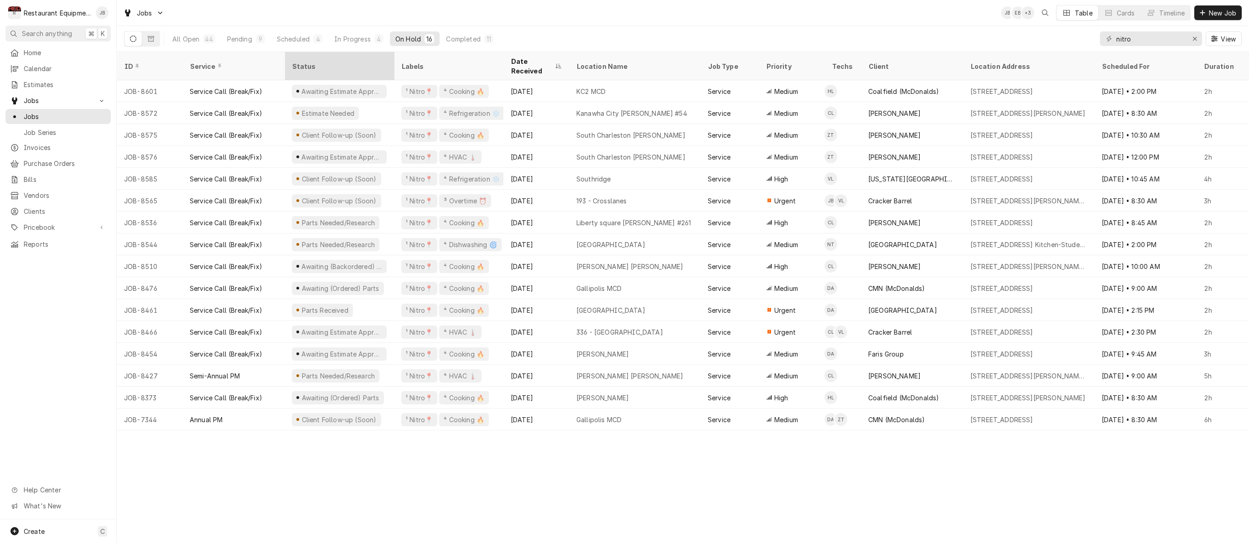
click at [316, 62] on div "Status" at bounding box center [338, 67] width 93 height 10
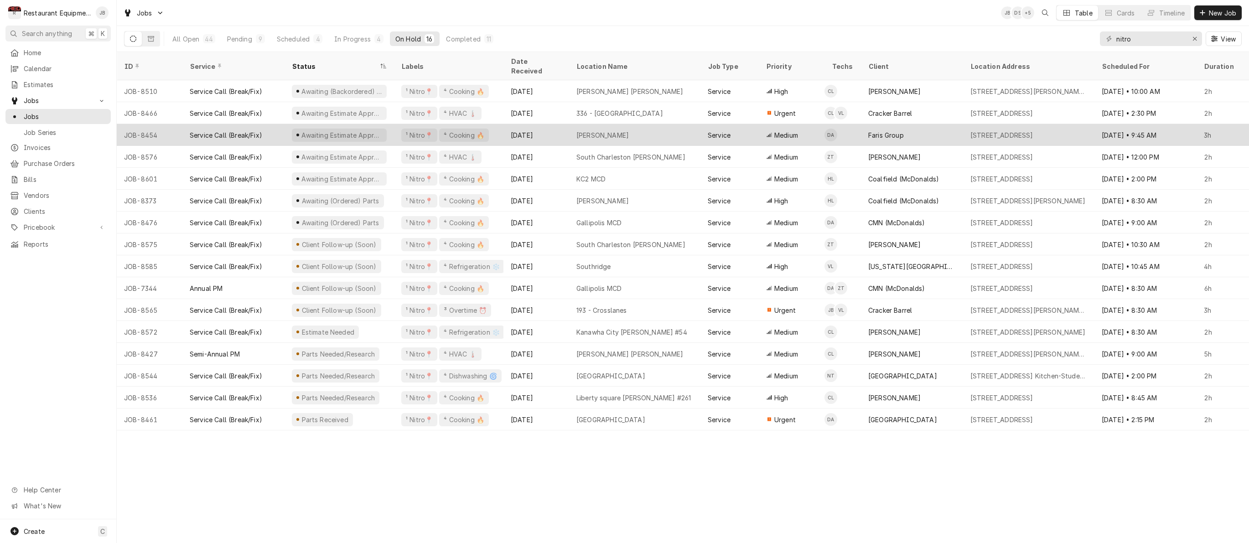
scroll to position [0, 0]
